Goal: Transaction & Acquisition: Purchase product/service

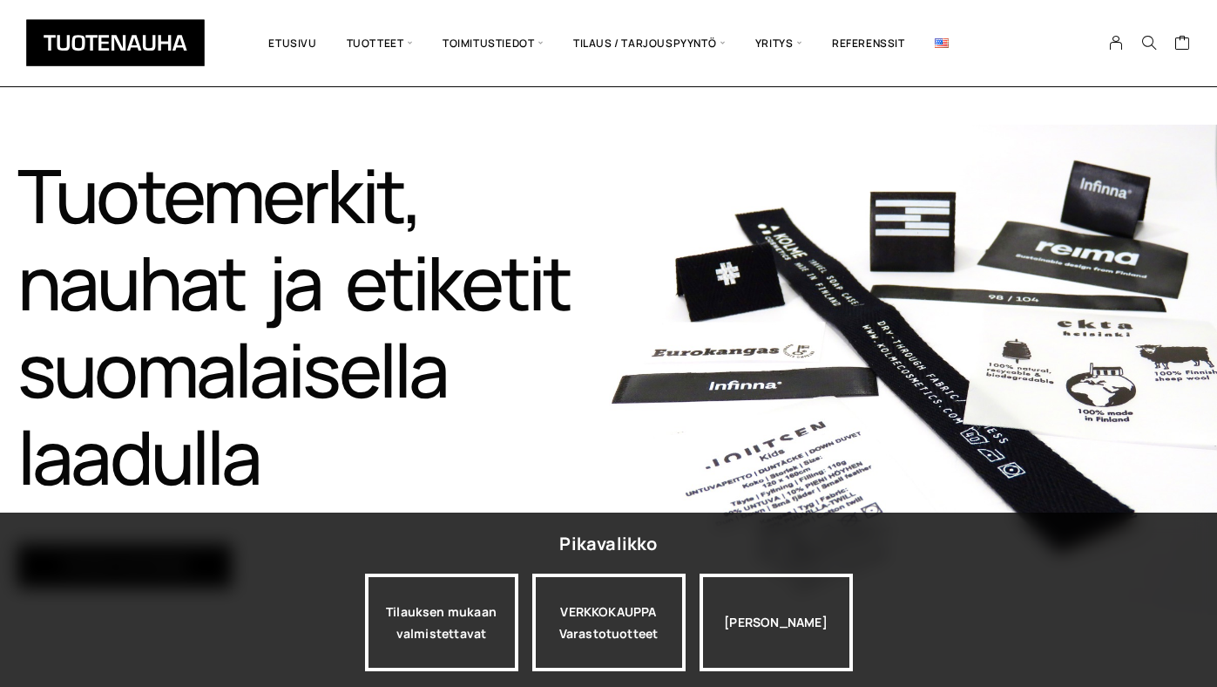
scroll to position [125, 0]
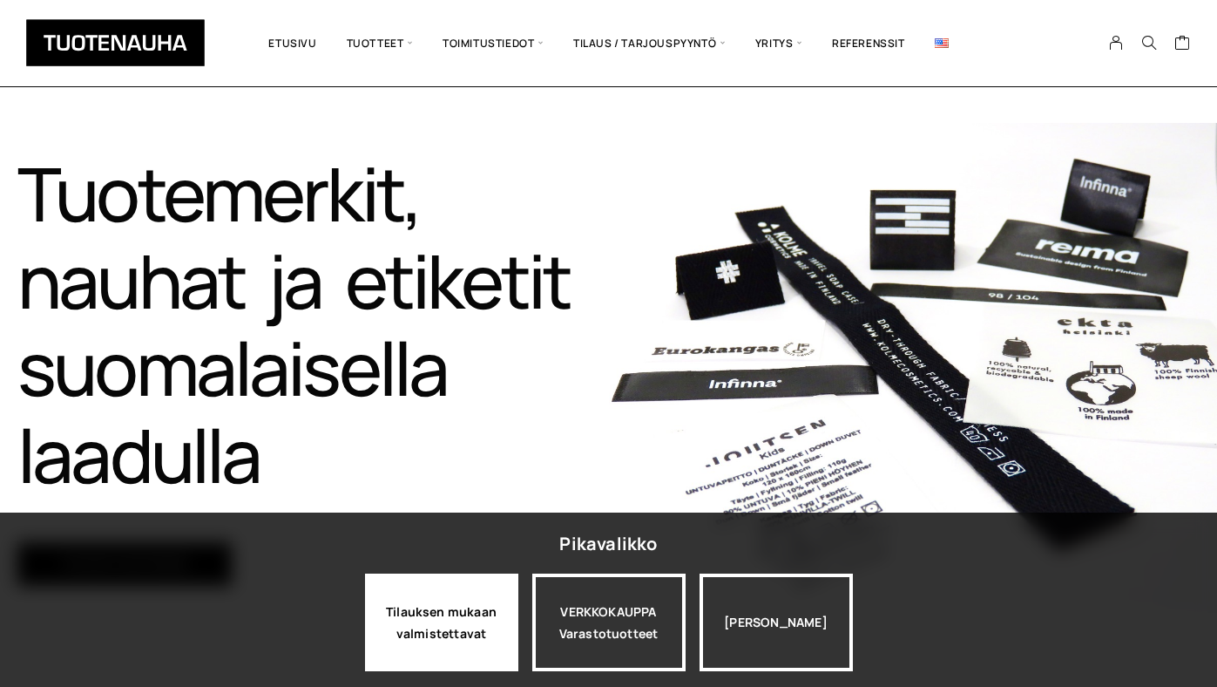
click at [445, 640] on div "Tilauksen mukaan valmistettavat" at bounding box center [441, 622] width 153 height 98
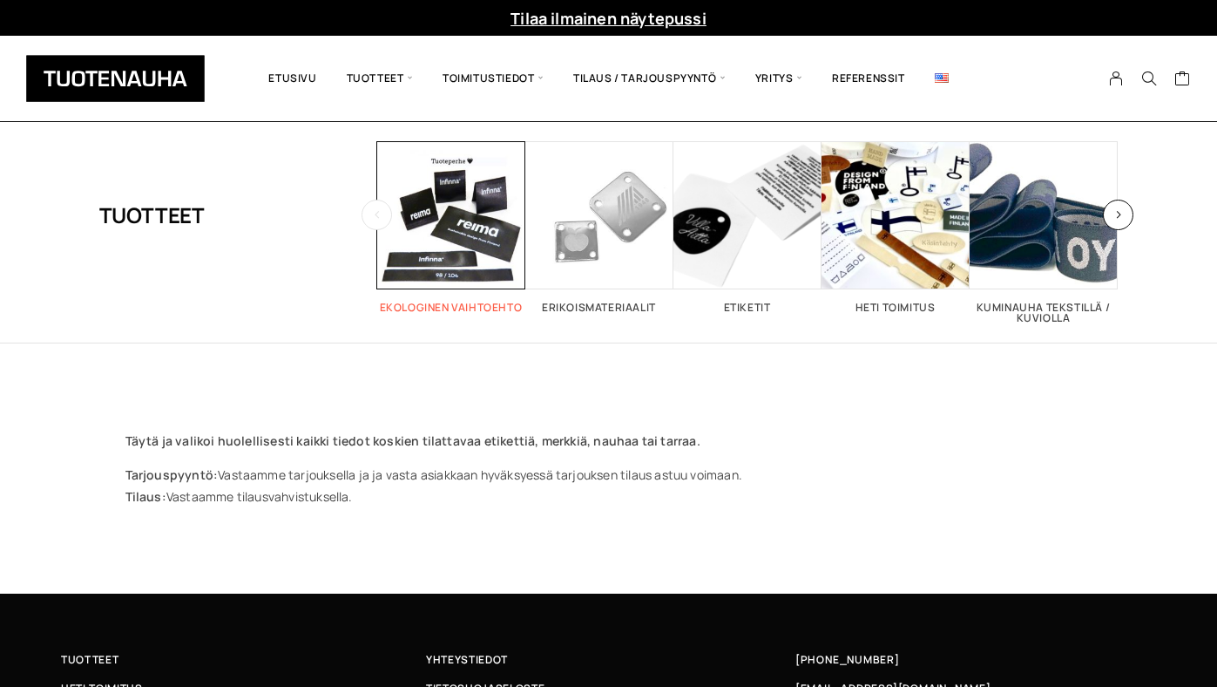
click at [444, 243] on span "Visit product category Ekologinen vaihtoehto" at bounding box center [451, 215] width 148 height 148
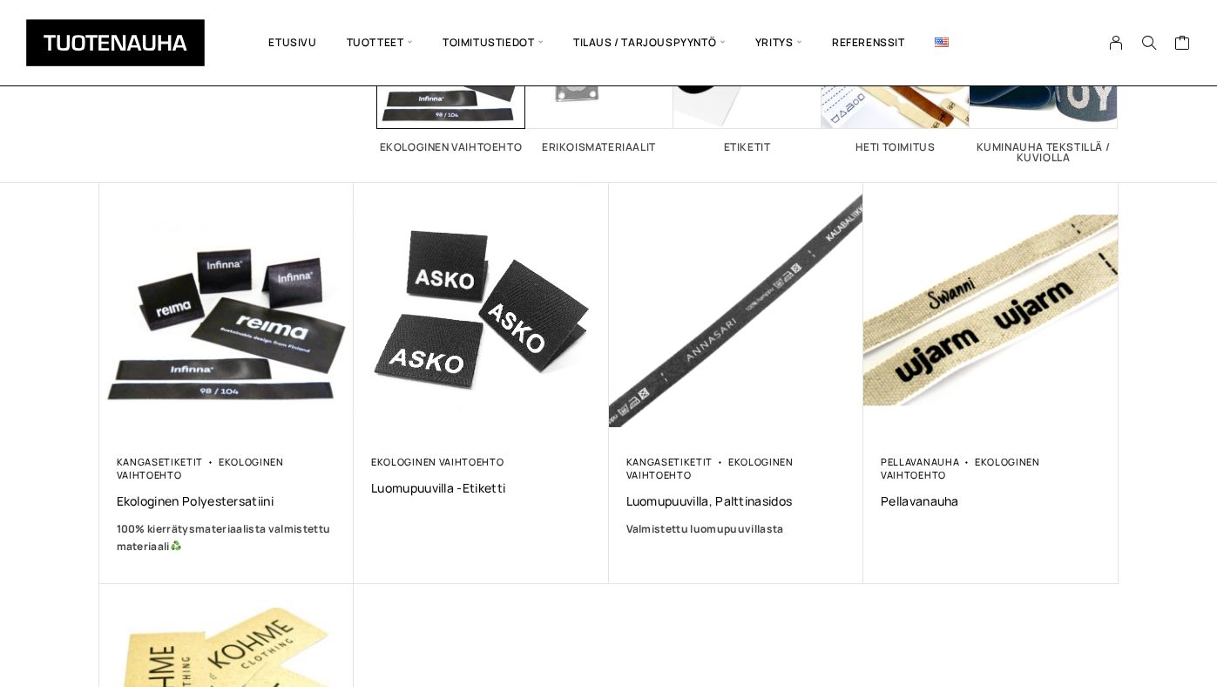
scroll to position [199, 0]
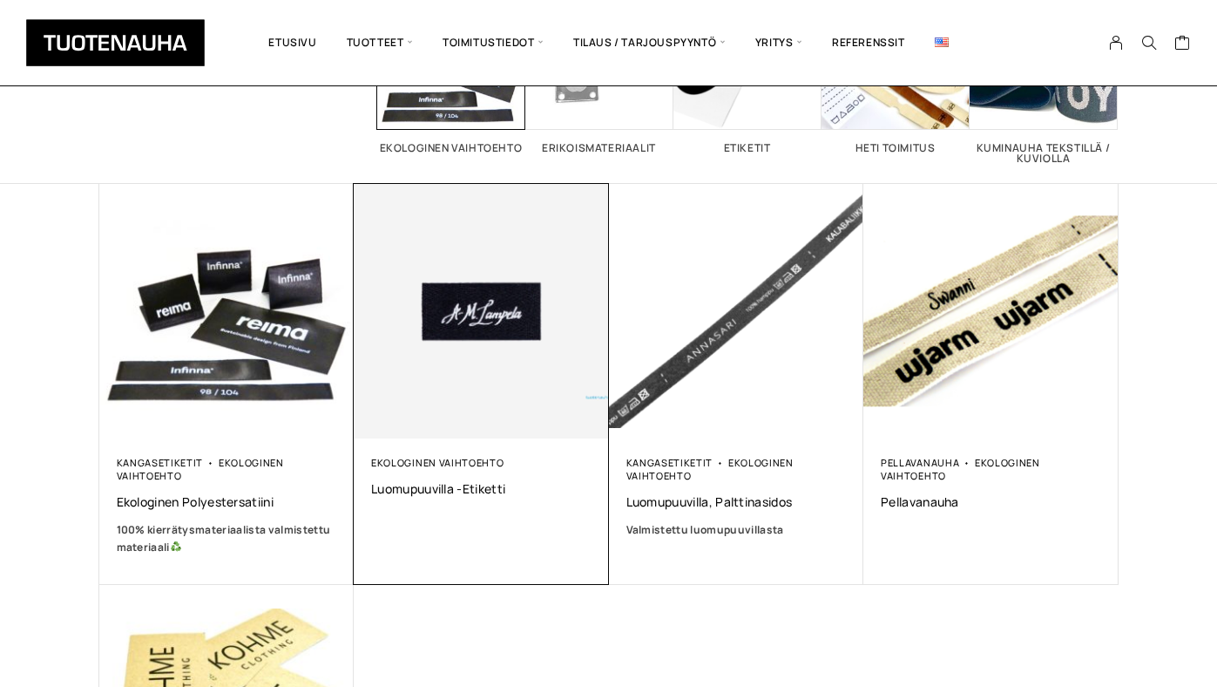
click at [490, 356] on img at bounding box center [482, 311] width 268 height 268
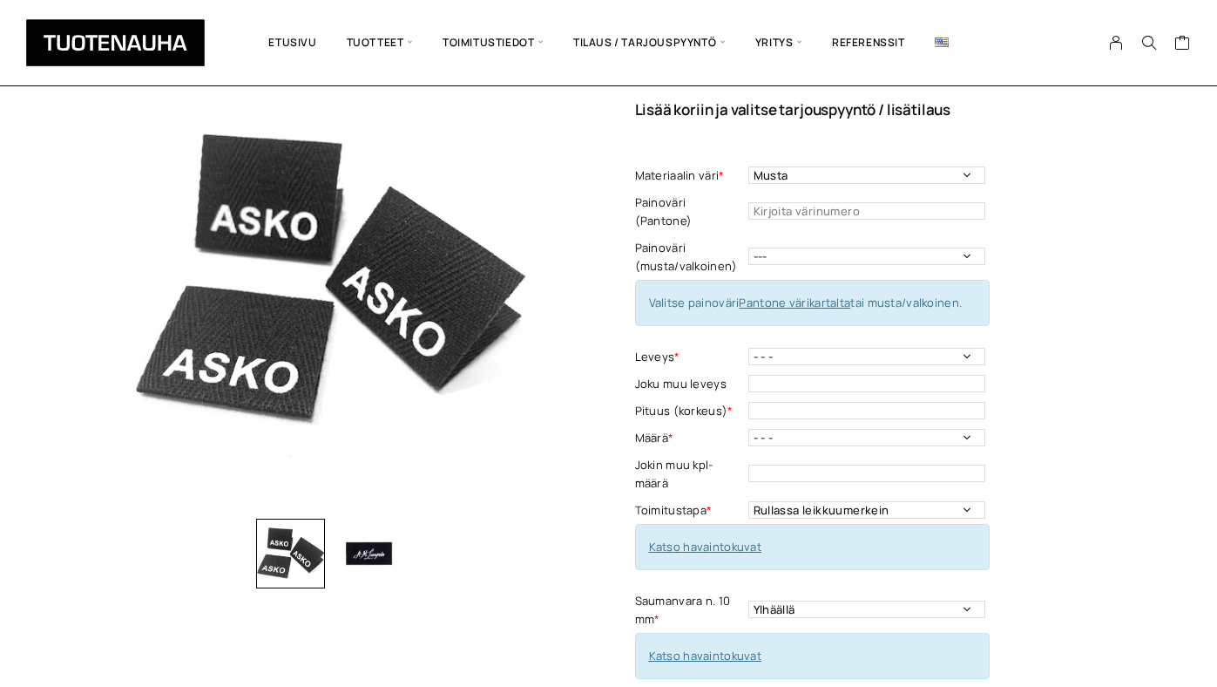
scroll to position [74, 0]
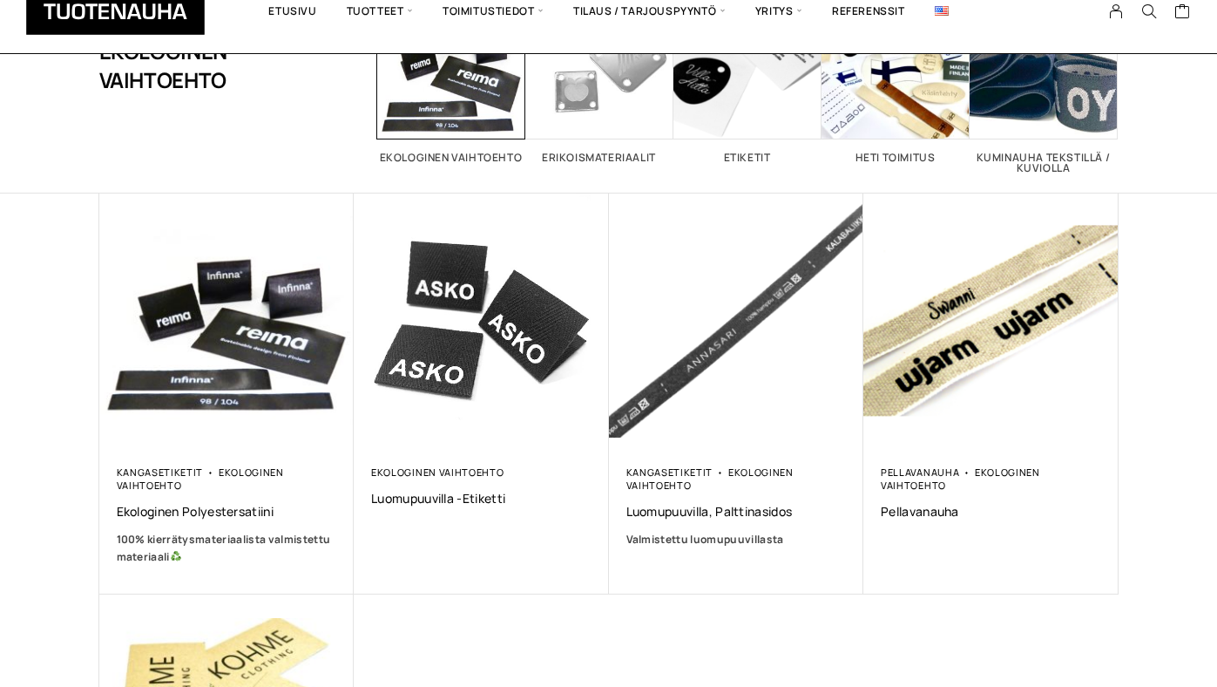
scroll to position [199, 0]
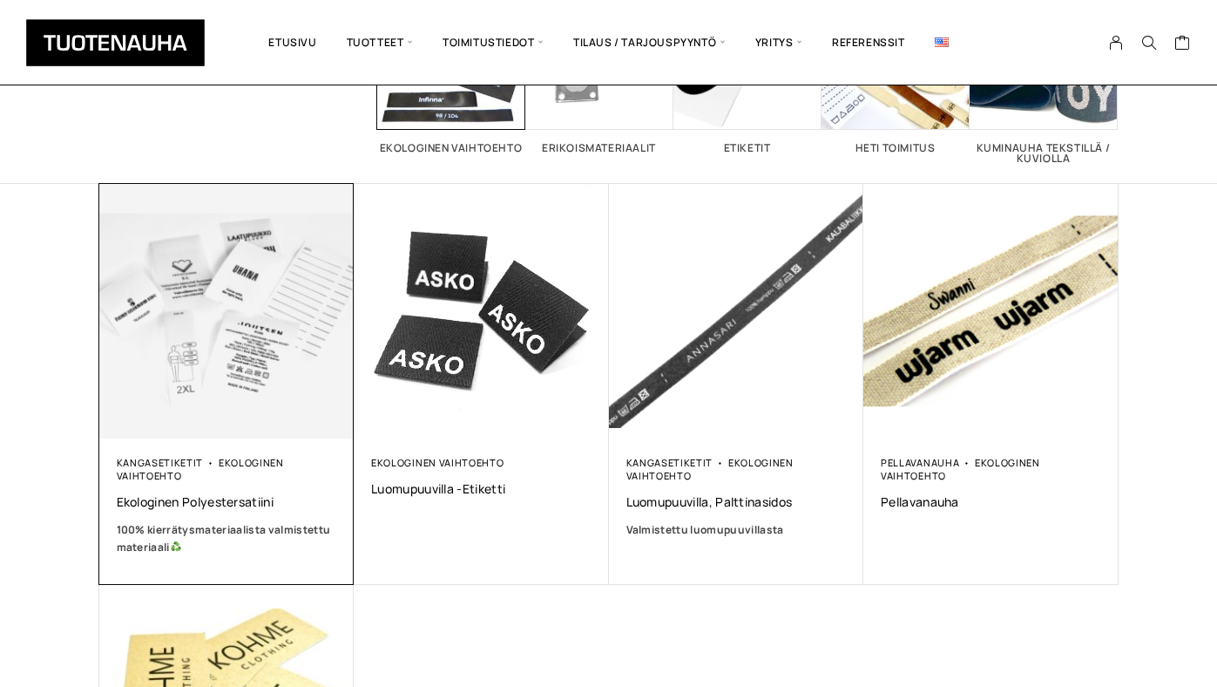
click at [212, 315] on img at bounding box center [226, 311] width 268 height 268
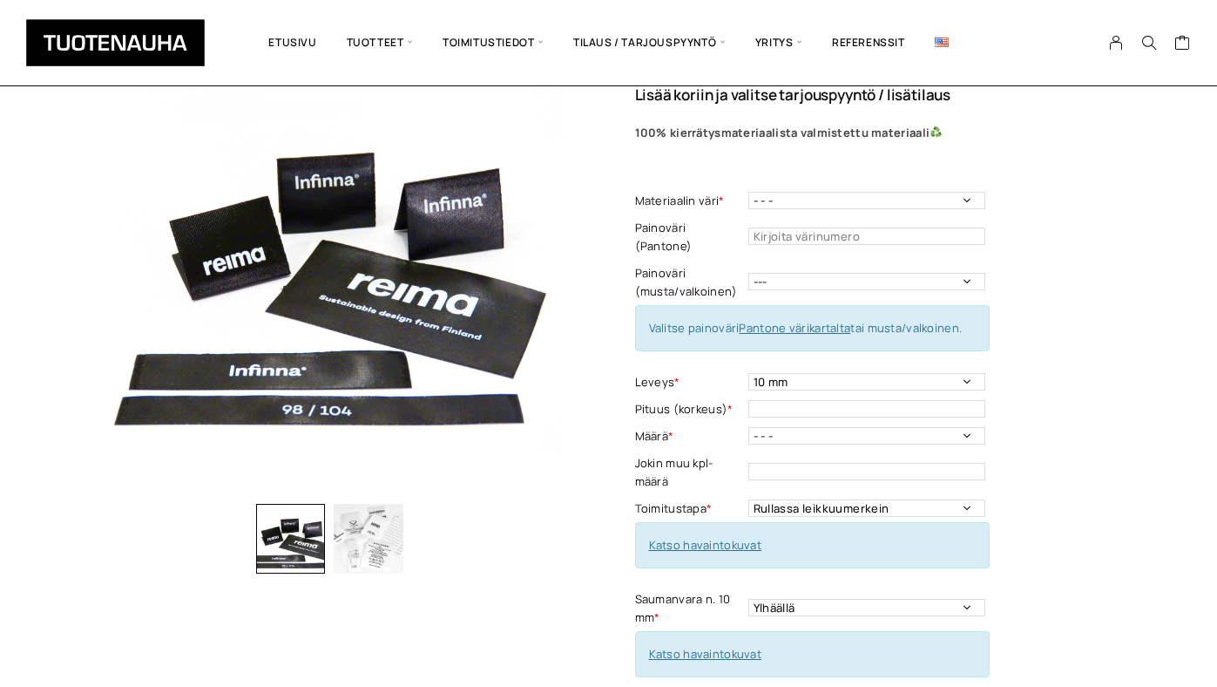
scroll to position [121, 0]
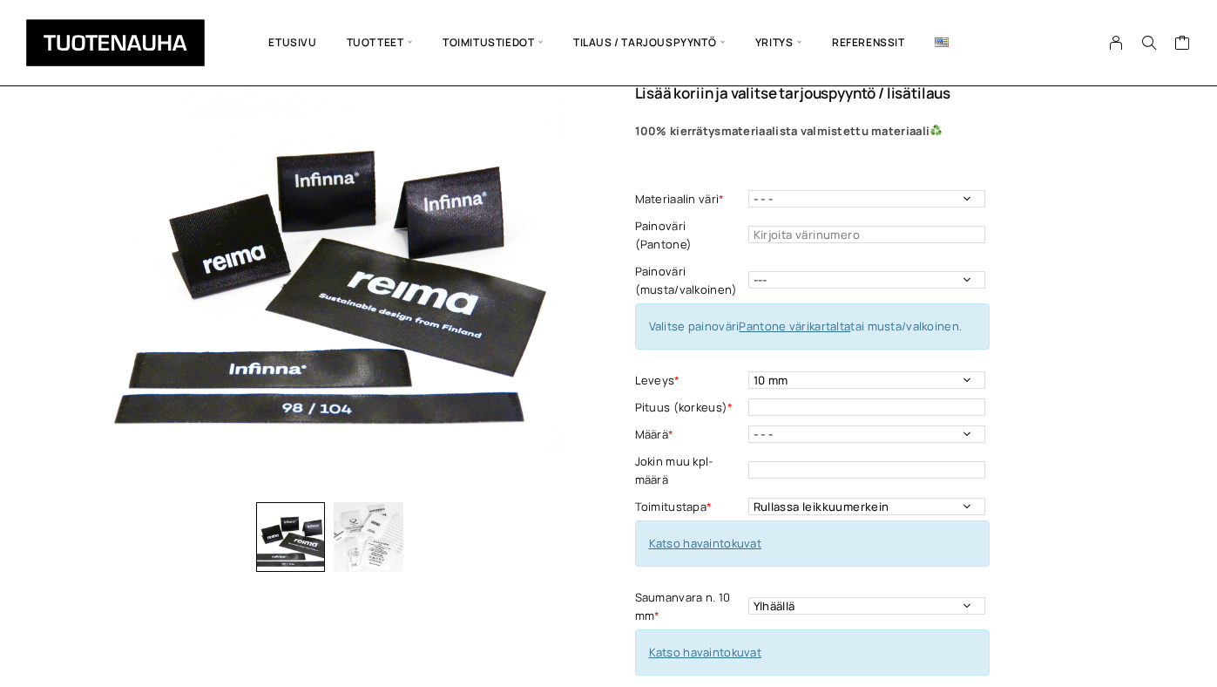
click at [382, 531] on img "button" at bounding box center [369, 537] width 70 height 70
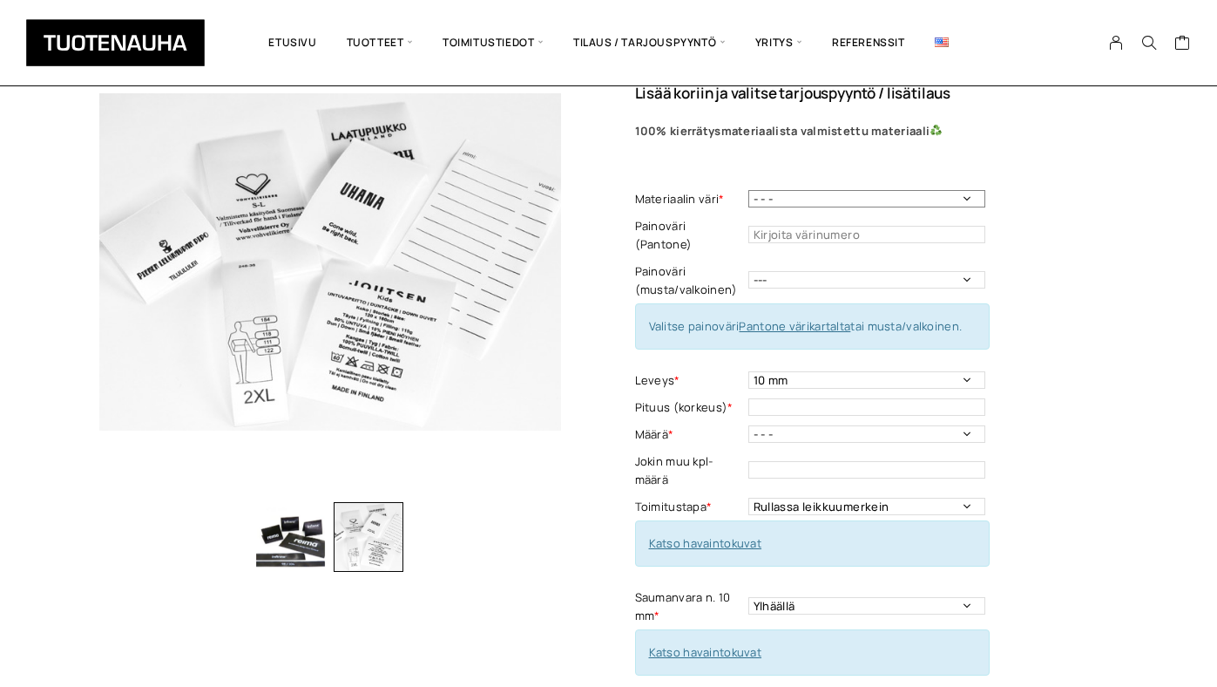
click at [945, 198] on select "- - - Valkoinen Musta" at bounding box center [867, 198] width 237 height 17
click at [749, 190] on select "- - - Valkoinen Musta" at bounding box center [867, 198] width 237 height 17
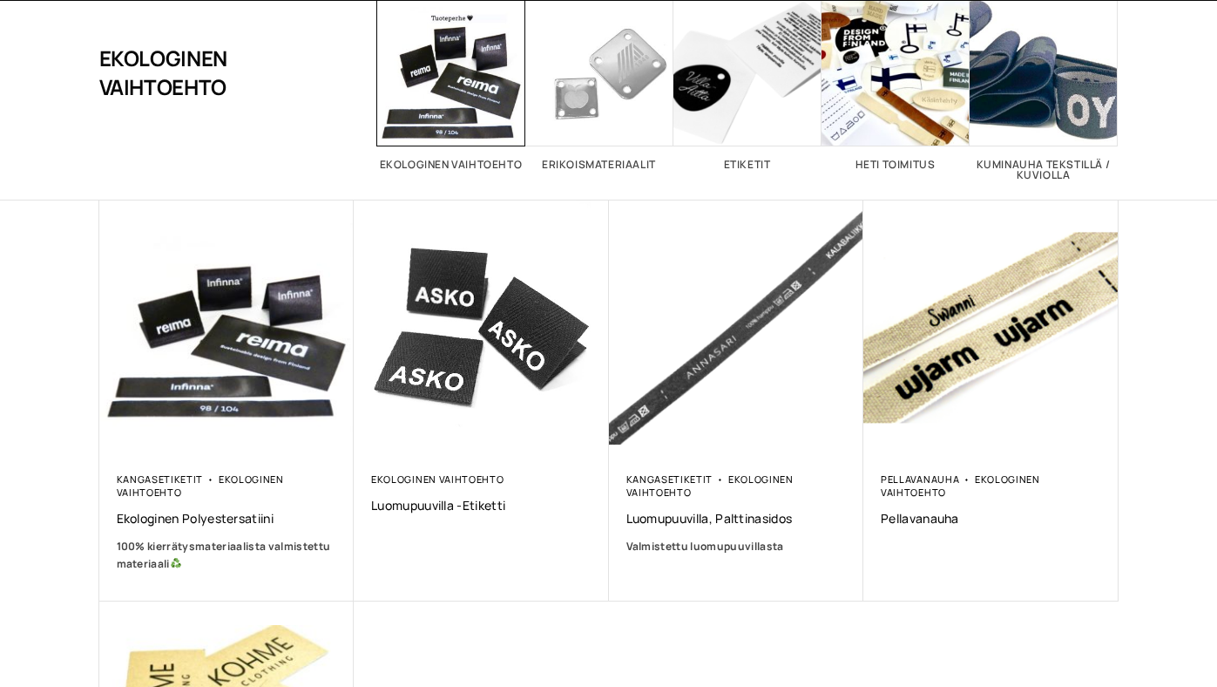
scroll to position [199, 0]
